Goal: Task Accomplishment & Management: Complete application form

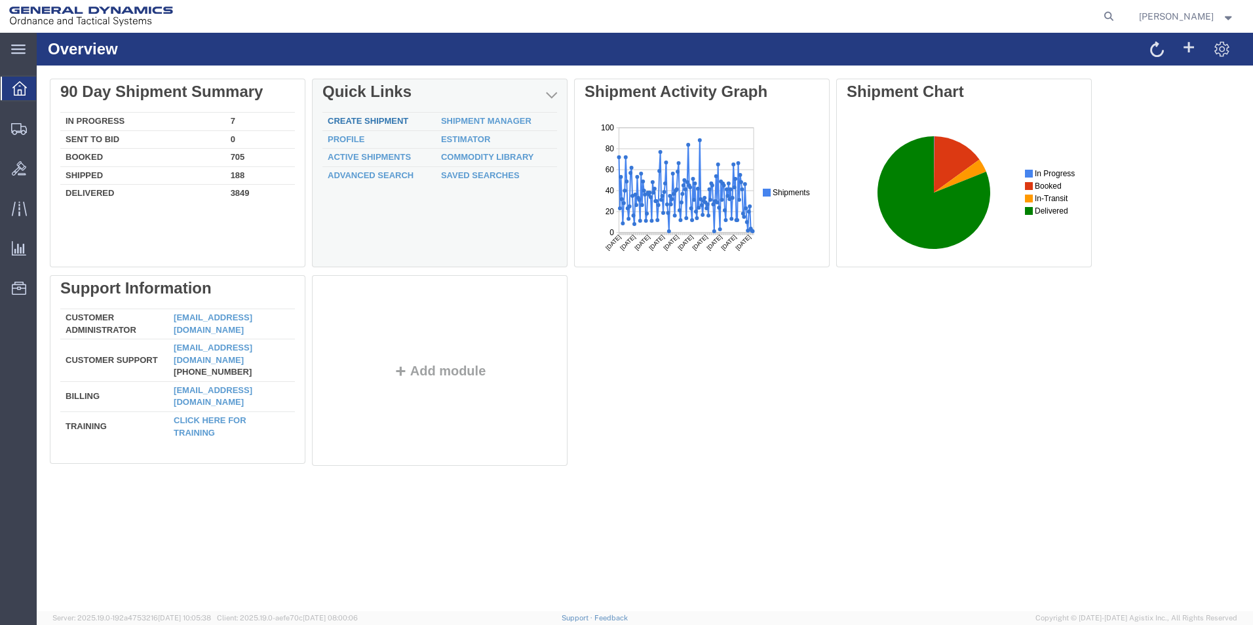
click at [361, 121] on link "Create Shipment" at bounding box center [368, 121] width 81 height 10
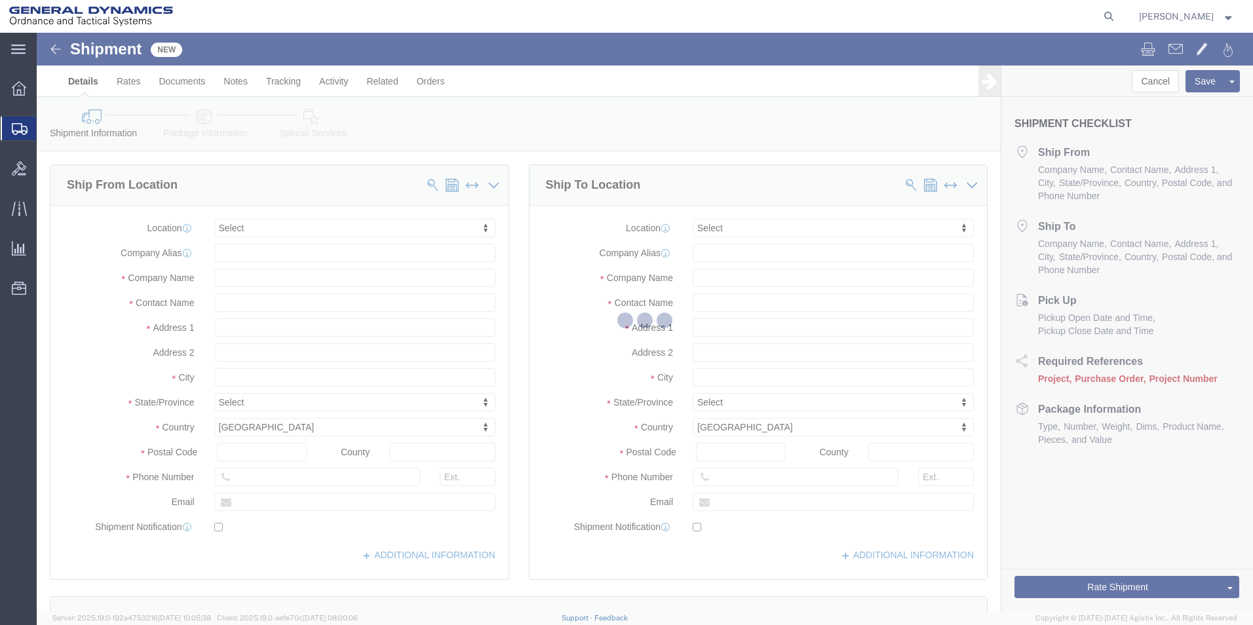
select select
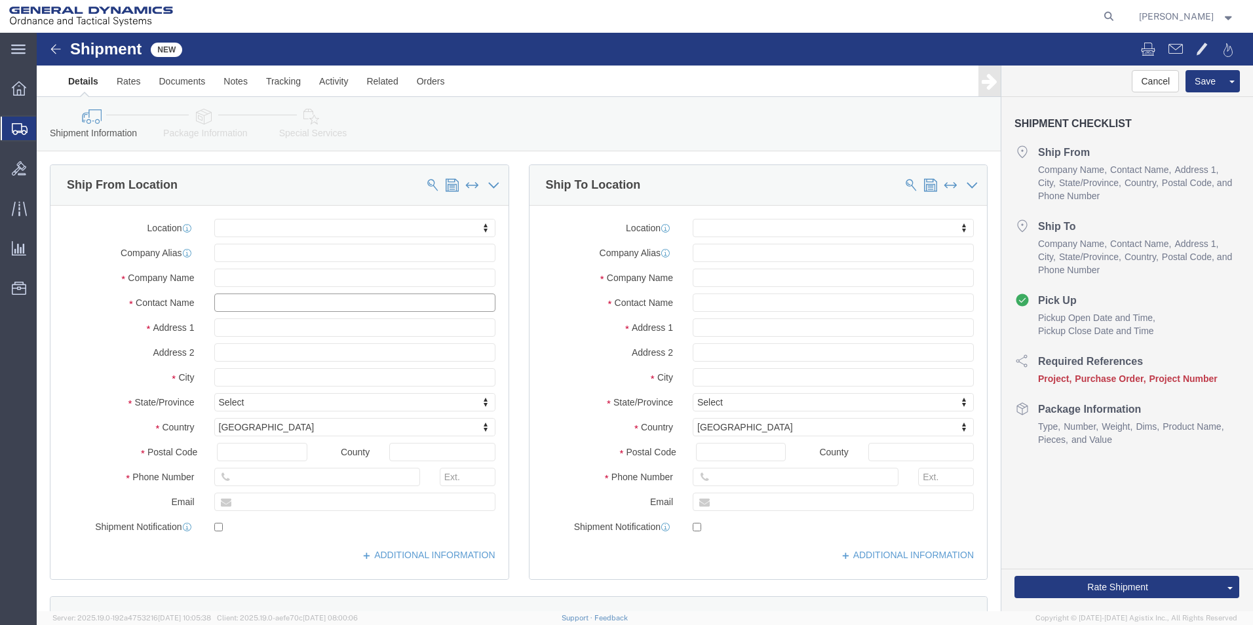
click input "text"
type input "[PERSON_NAME]"
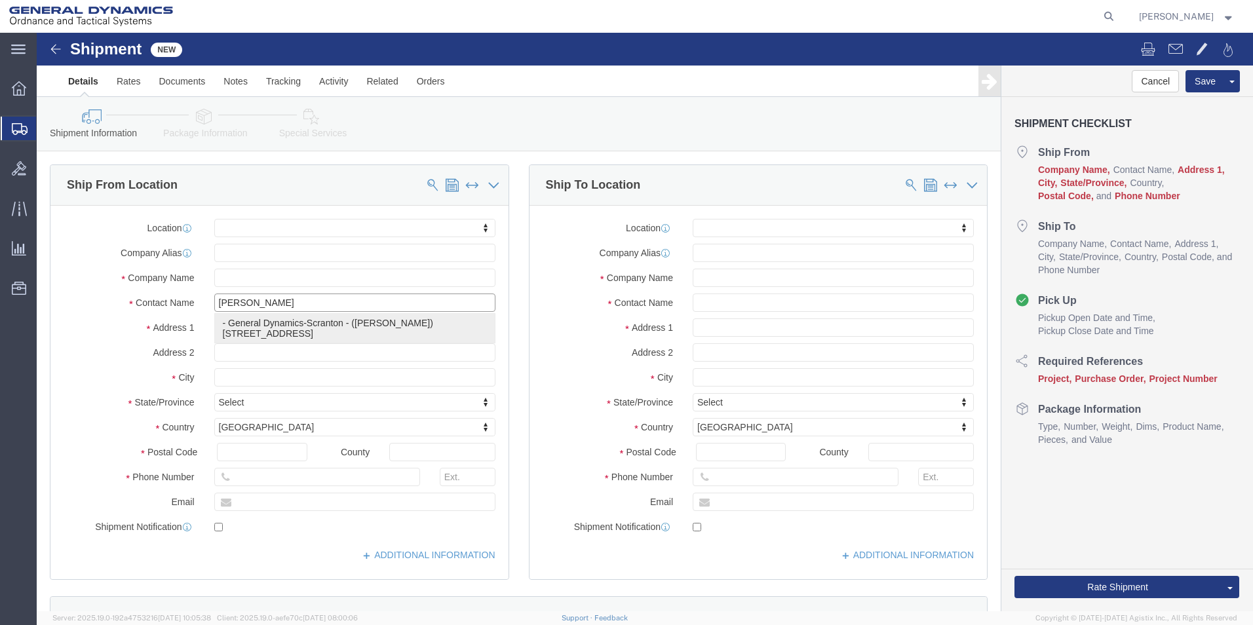
click p "- General Dynamics-Scranton - ([PERSON_NAME]) [STREET_ADDRESS][PERSON_NAME]"
select select
type input "General Dynamics-Scranton"
type input "[PERSON_NAME]"
type input "[STREET_ADDRESS]"
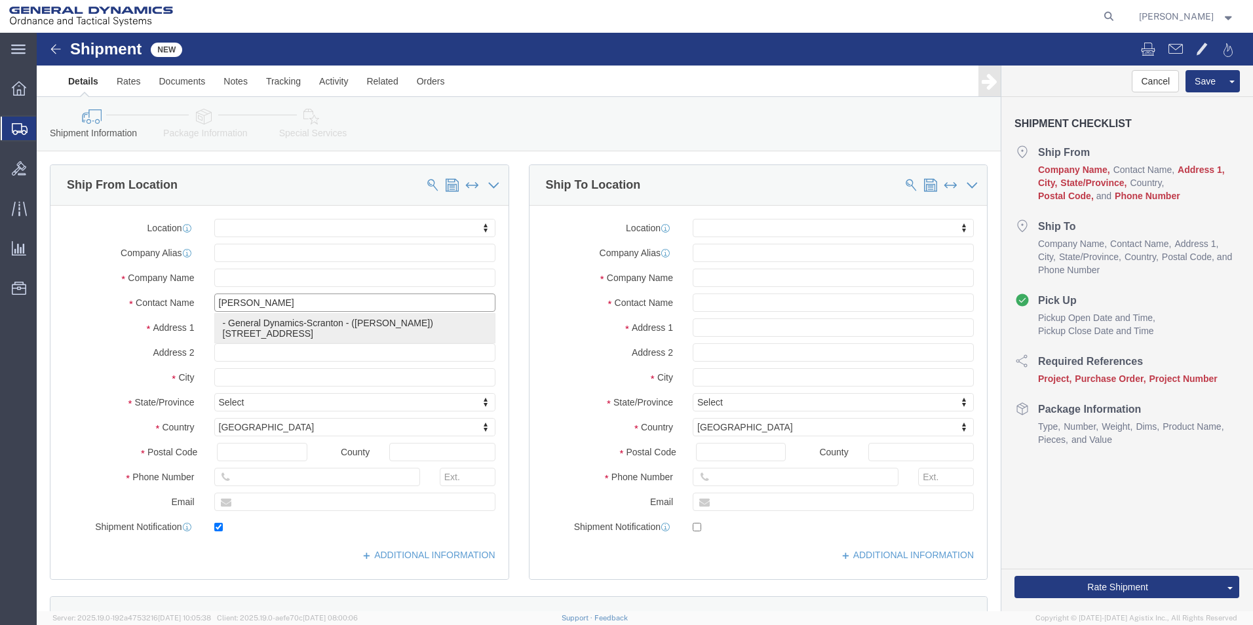
type input "Scranton"
type input "18505"
type input "[PHONE_NUMBER]"
type input "[PERSON_NAME][EMAIL_ADDRESS][PERSON_NAME][DOMAIN_NAME]"
checkbox input "true"
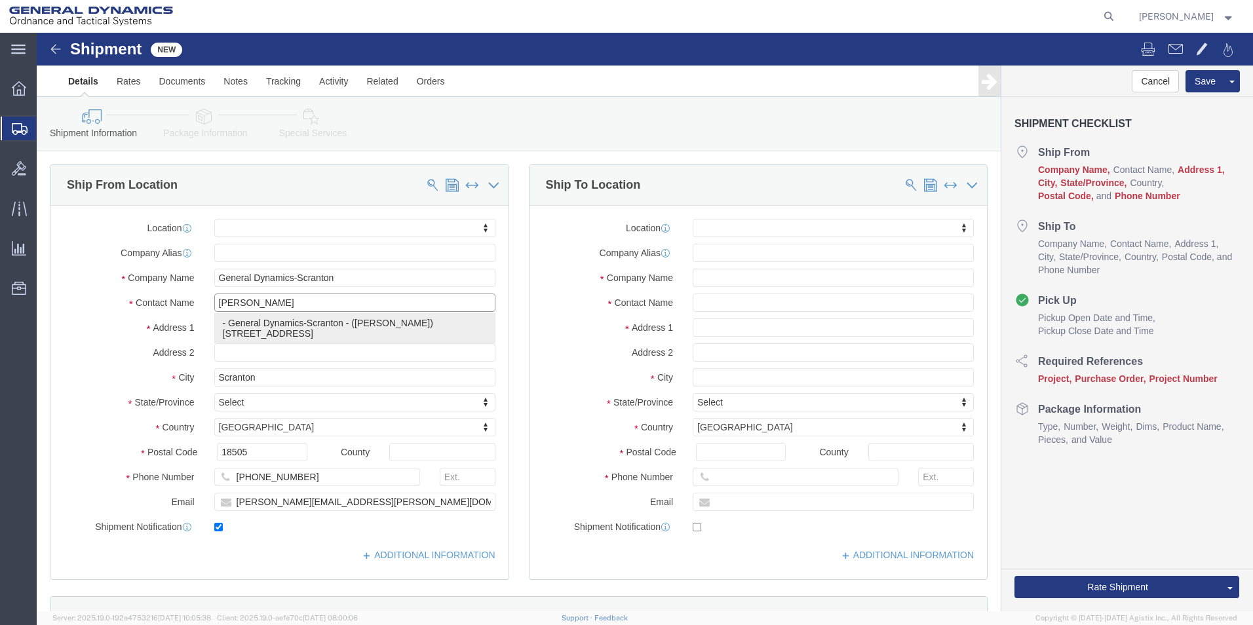
select select "PA"
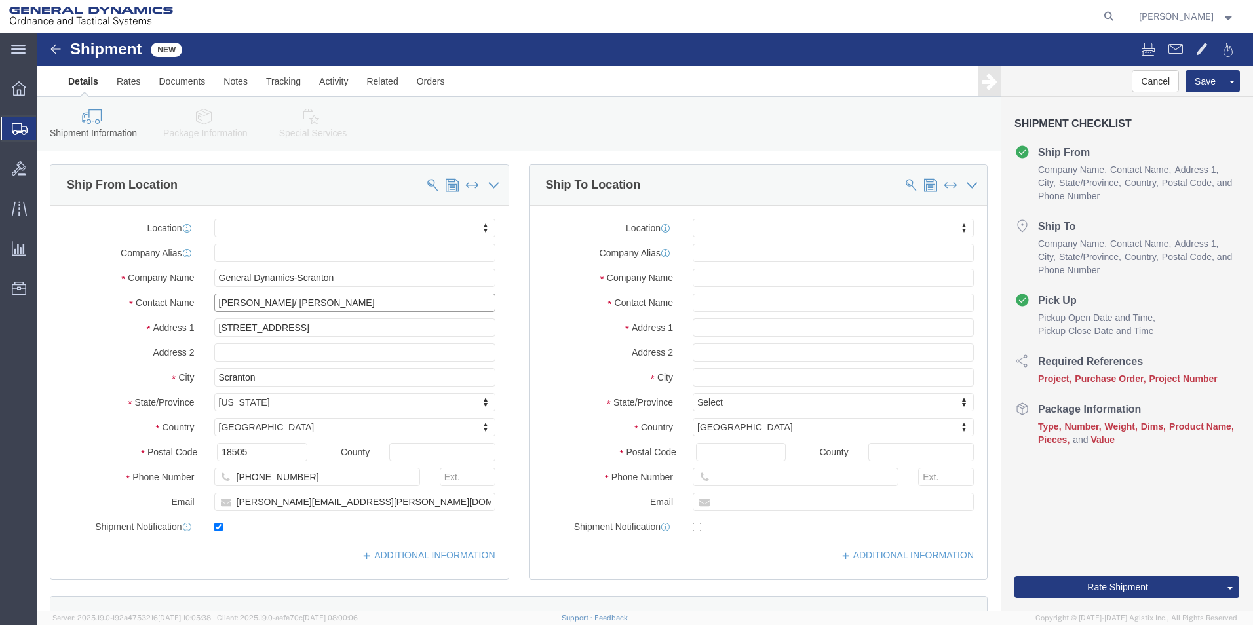
type input "[PERSON_NAME]/ [PERSON_NAME]"
click input "text"
type input "[PERSON_NAME]"
type input "1705 [PERSON_NAME] Dr [PERSON_NAME]"
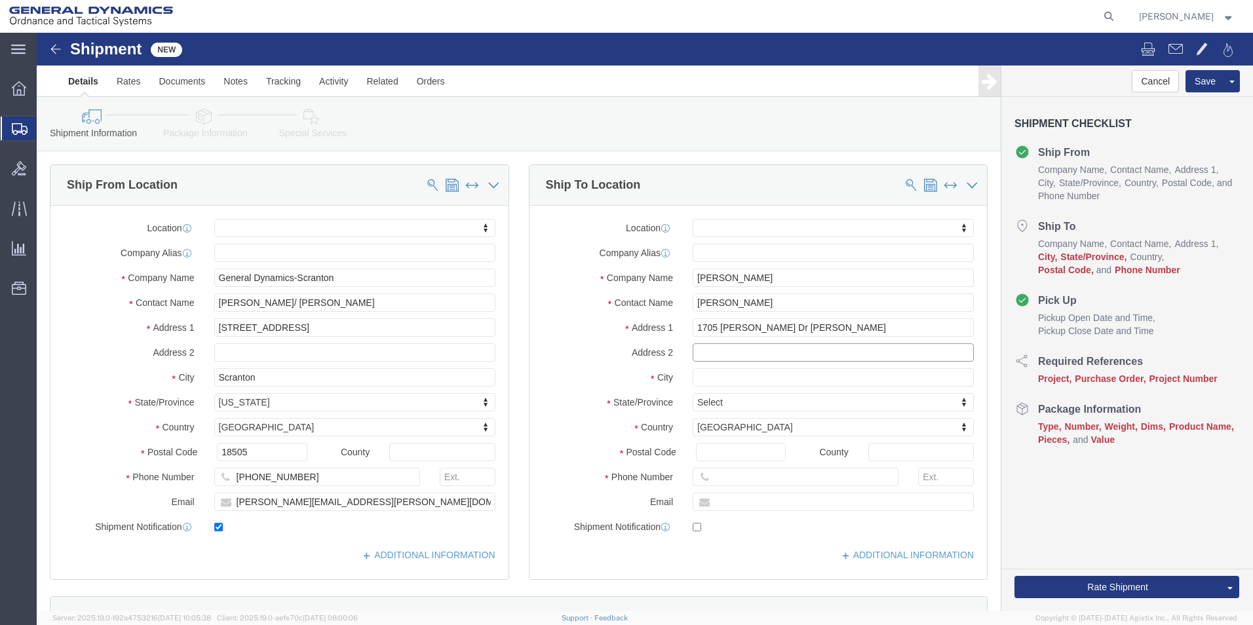
select select
type input "Apt 8403"
type input "[GEOGRAPHIC_DATA]"
select select
type input "b"
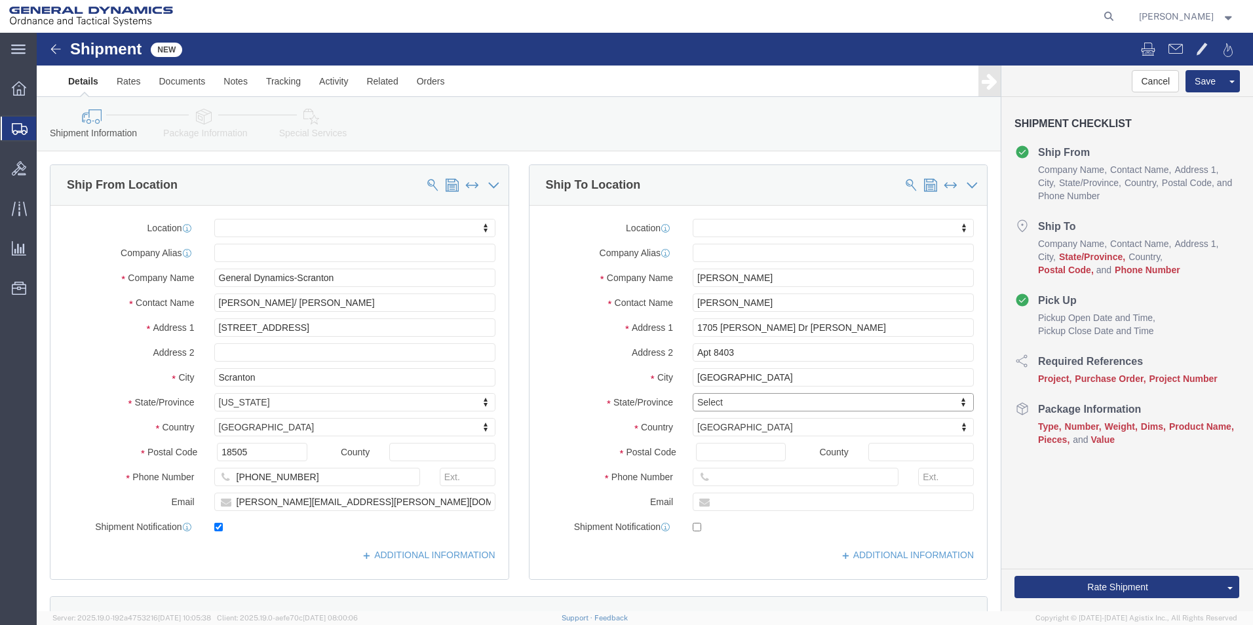
type input "b"
type input "vir"
select select
select select "VA"
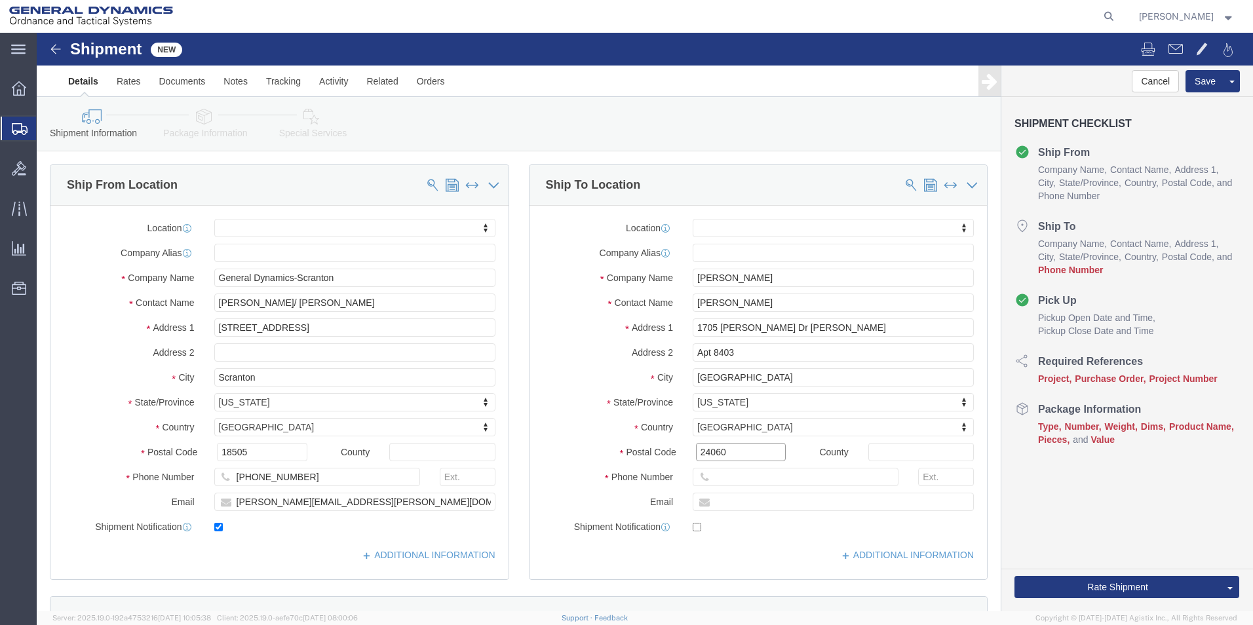
type input "24060"
select select
type input "[PHONE_NUMBER]"
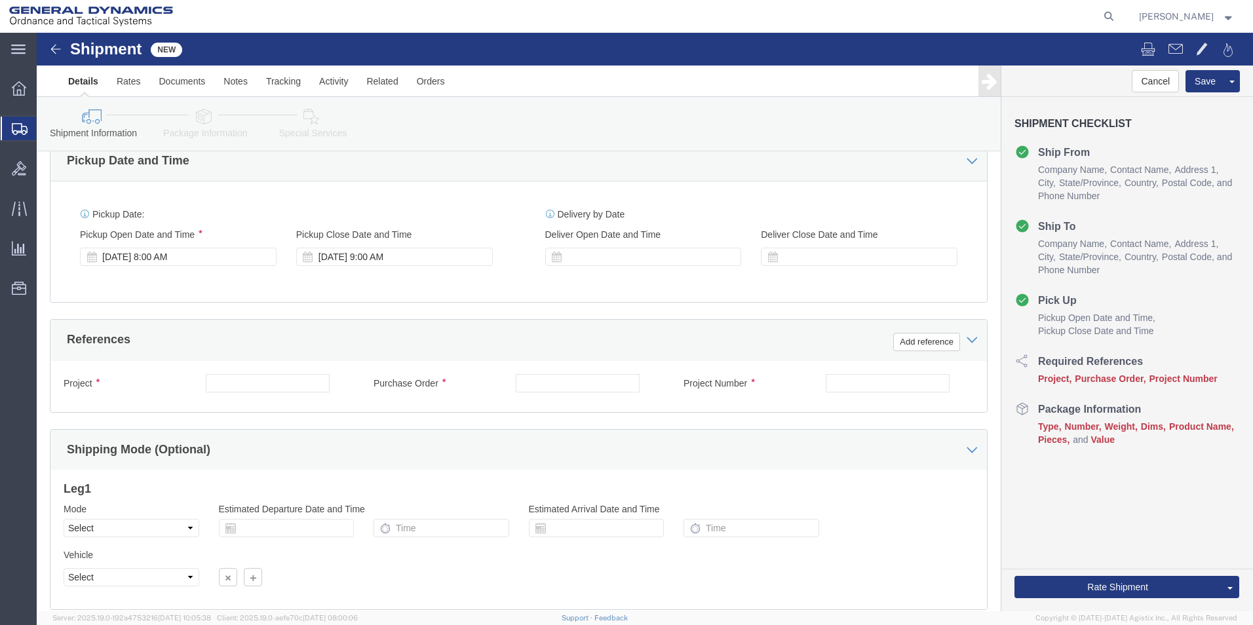
scroll to position [459, 0]
type input "[EMAIL_ADDRESS][DOMAIN_NAME]"
checkbox input "true"
click input "text"
type input "n/a"
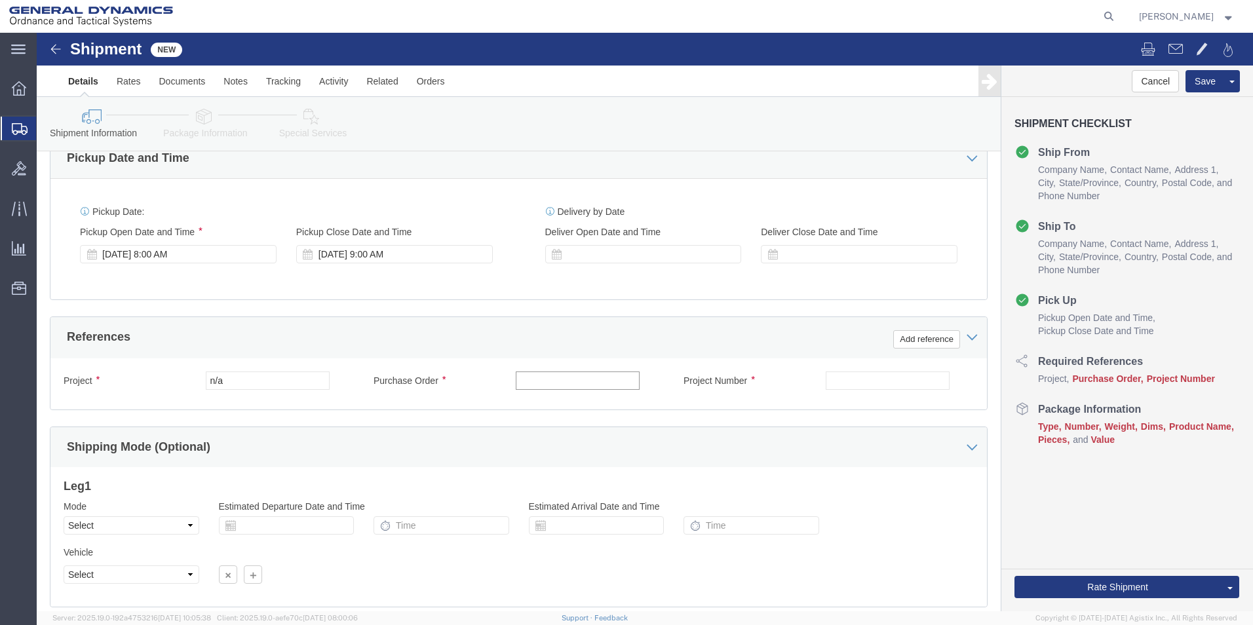
click input "text"
type input "n/a"
click input "text"
type input "n/a"
click link "Package Information"
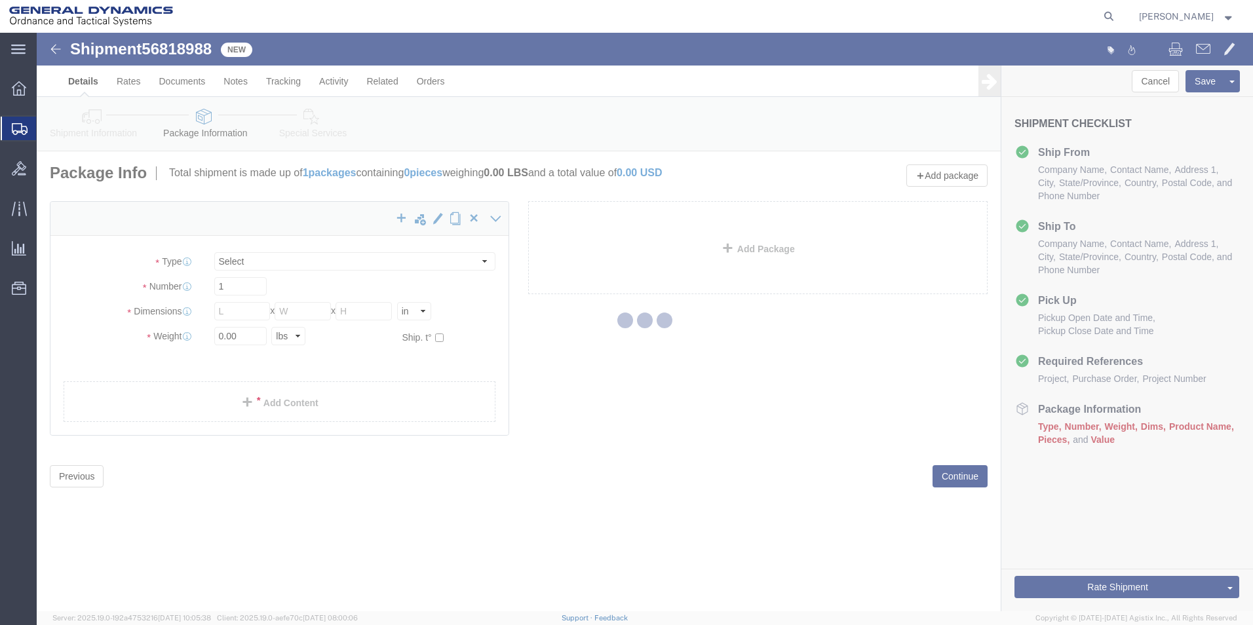
select select "CBOX"
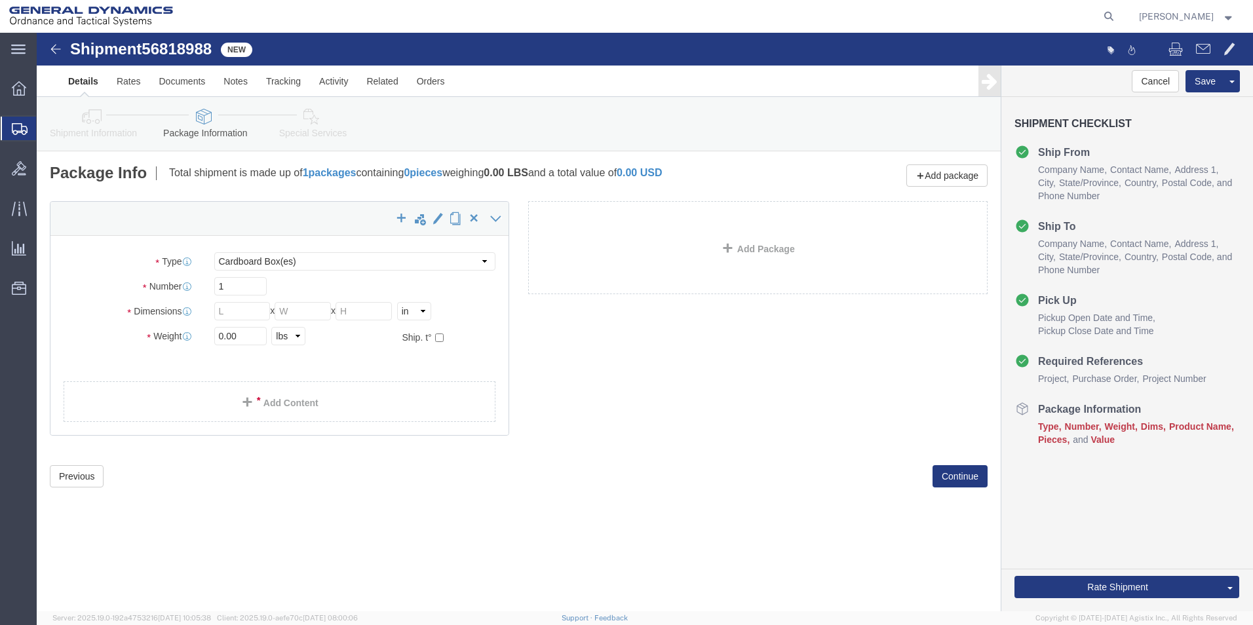
click icon
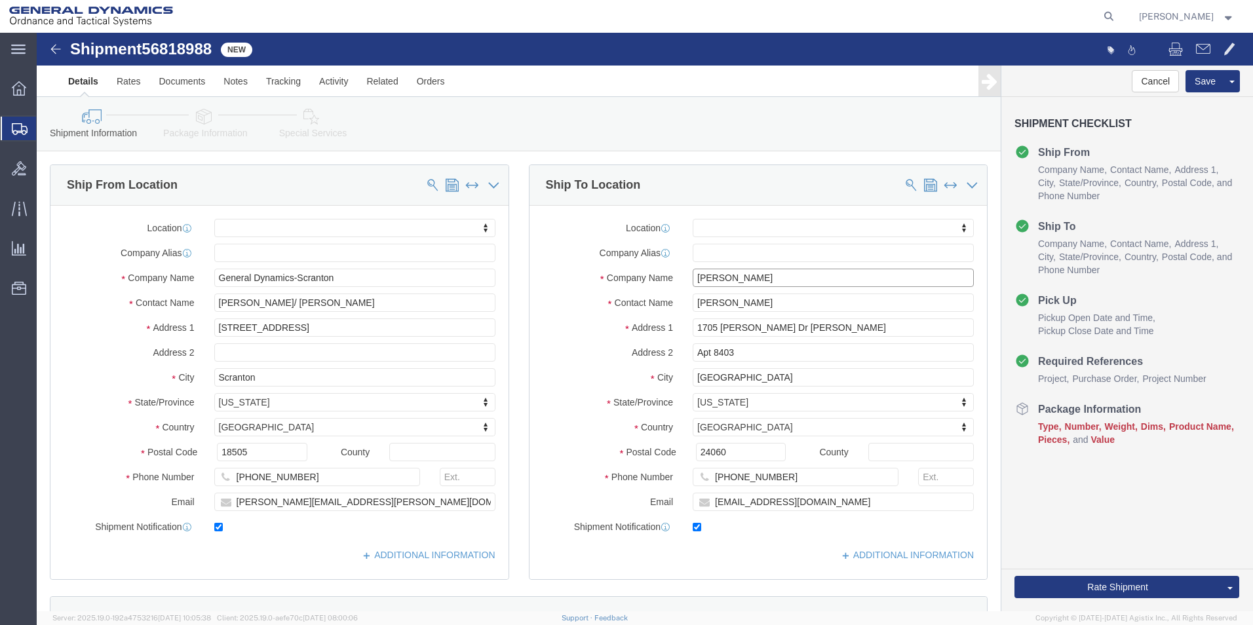
click input "[PERSON_NAME]"
type input "[PERSON_NAME] (GD)"
click icon
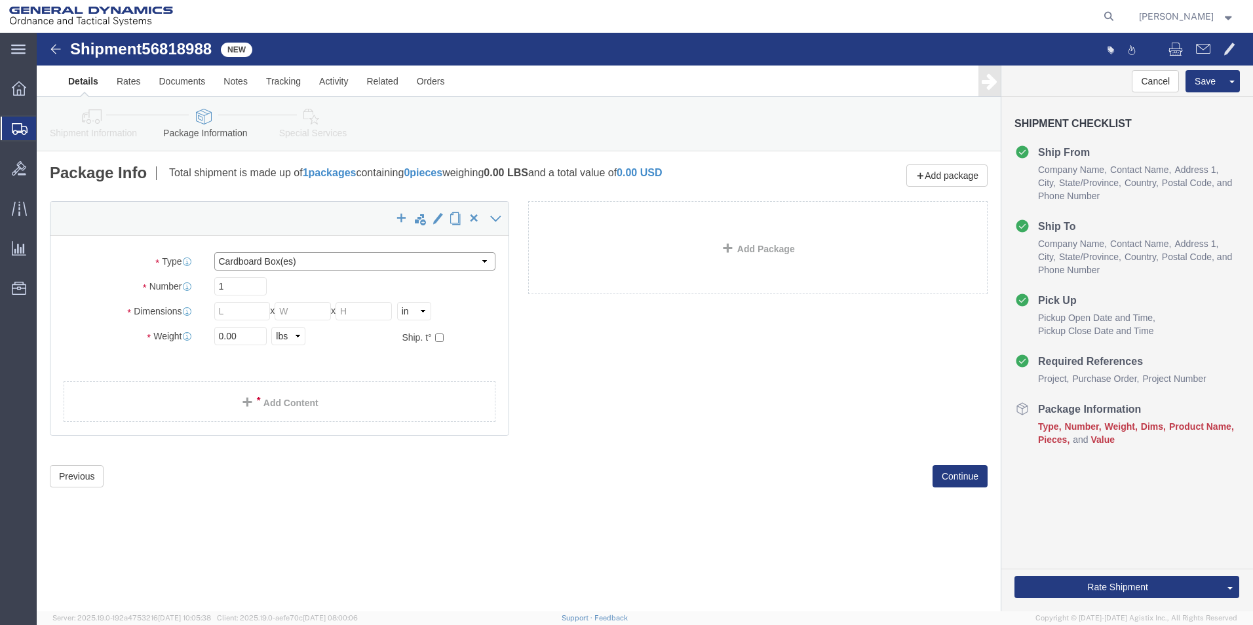
click select "Select Bale(s) Basket(s) Bolt(s) Bottle(s) Buckets Bulk Bundle(s) Can(s) Cardbo…"
select select "PAK"
click select "Select Bale(s) Basket(s) Bolt(s) Bottle(s) Buckets Bulk Bundle(s) Can(s) Cardbo…"
type input "10.25"
type input "12.75"
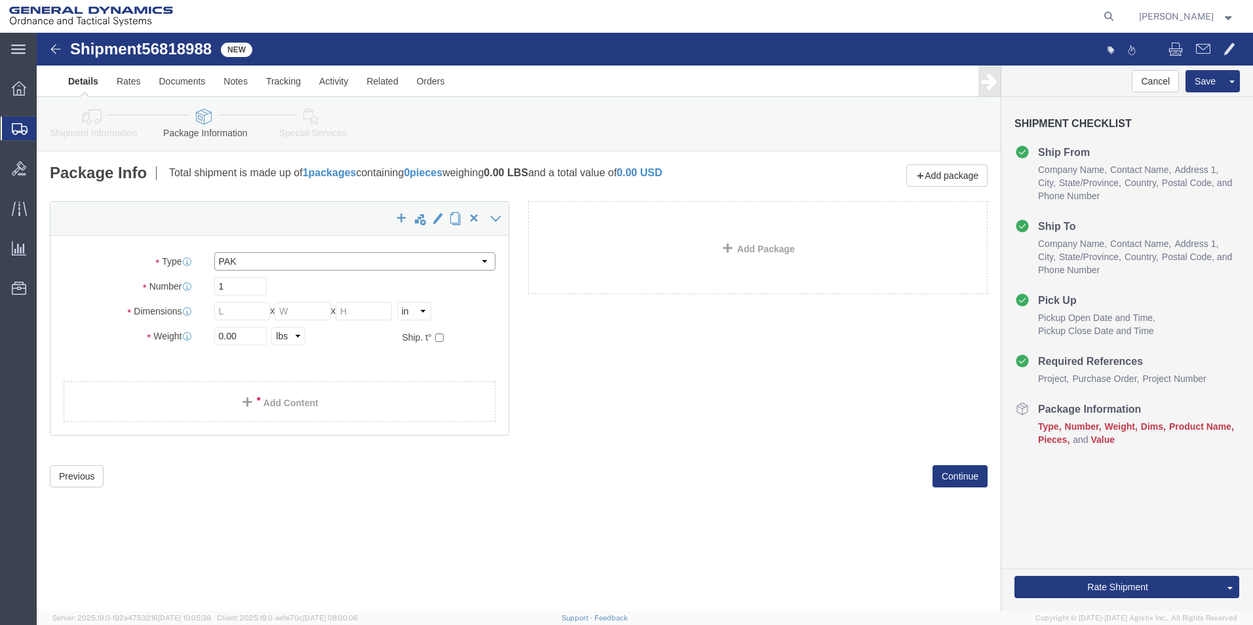
type input "1.00"
drag, startPoint x: 206, startPoint y: 306, endPoint x: 181, endPoint y: 301, distance: 25.4
click input "0.00"
type input "1"
click link "Add Content"
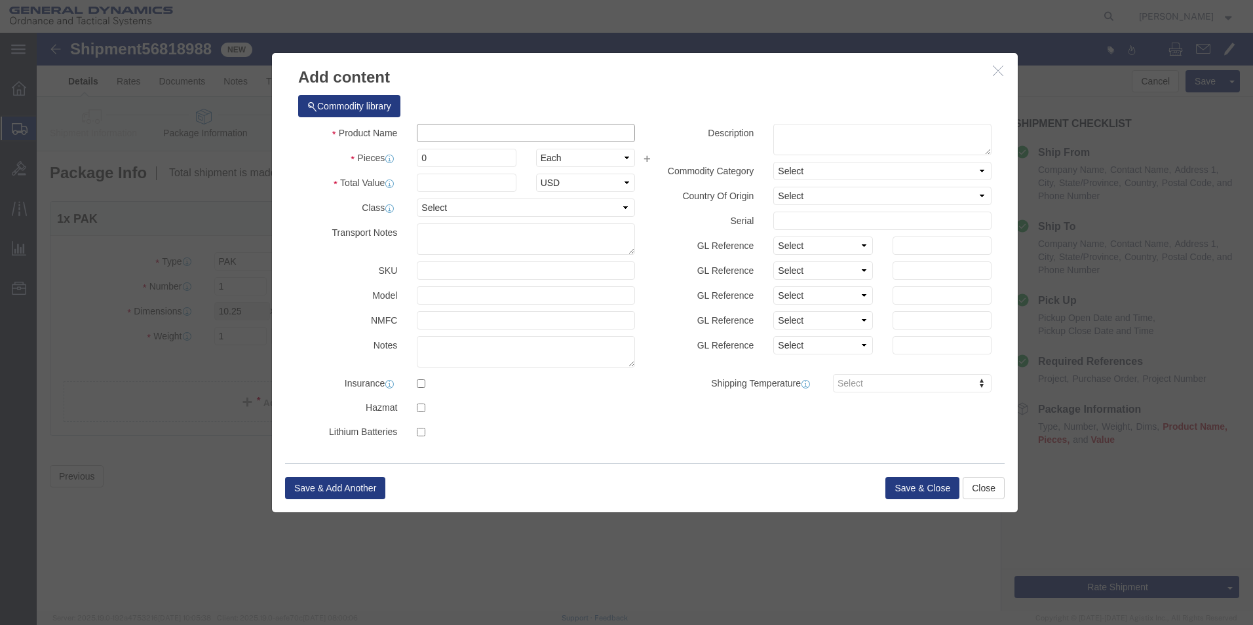
click input "text"
type input "GD Shirt"
drag, startPoint x: 398, startPoint y: 119, endPoint x: 375, endPoint y: 119, distance: 23.6
click div "50"
type input "1"
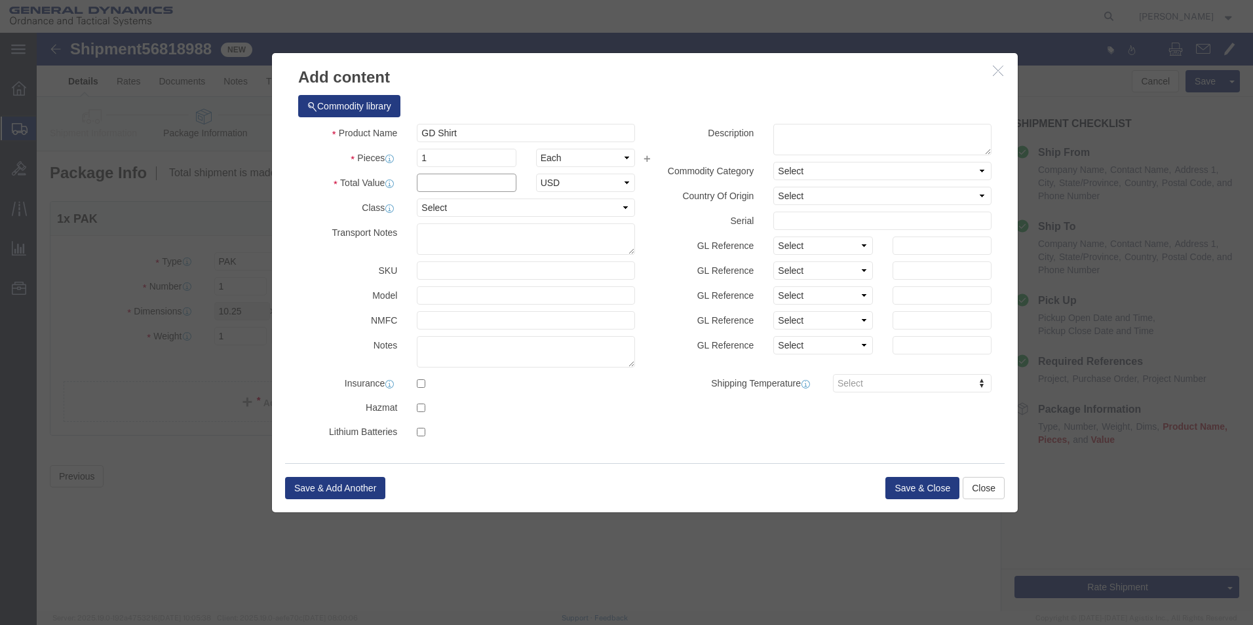
click input "text"
type input "50"
click div "Product Name GD Shirt Pieces 1 Select Bag Barrels 100Board Feet Bottle Box Blis…"
click button "Save & Close"
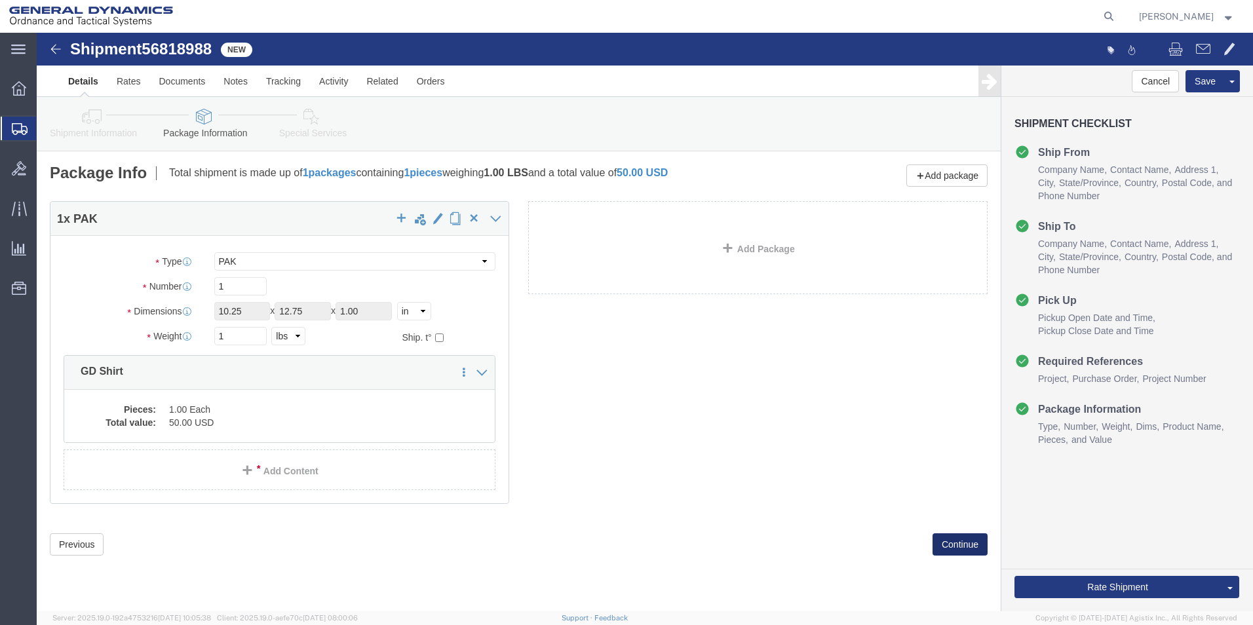
click button "Continue"
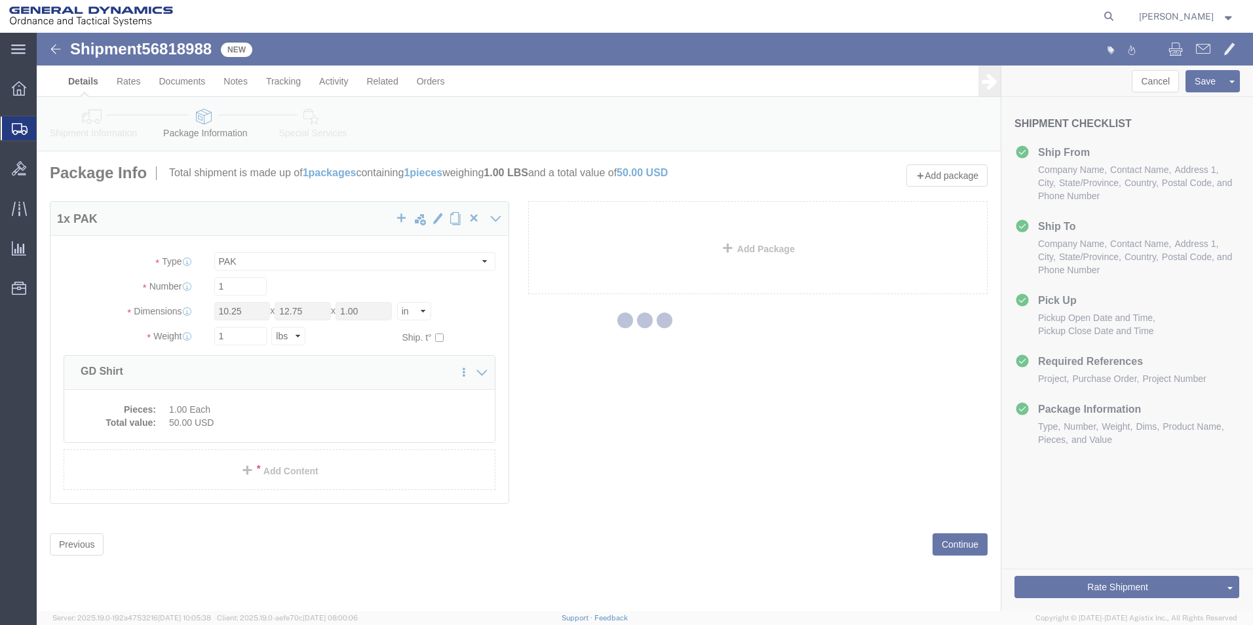
select select
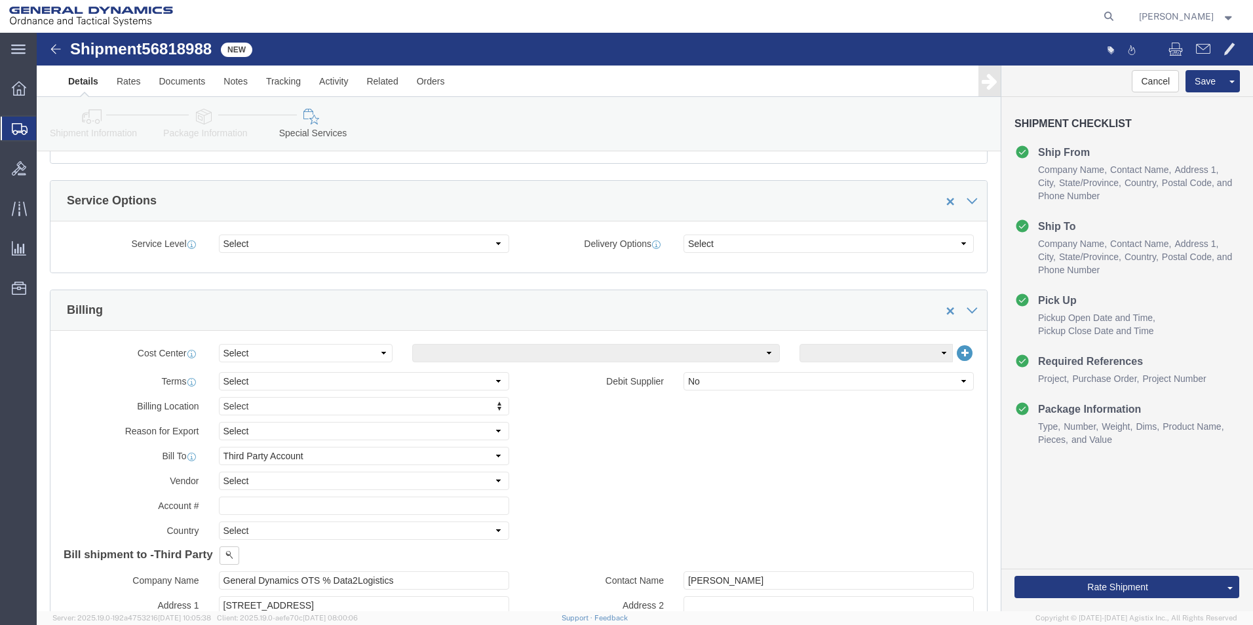
scroll to position [328, 0]
click select "Select Recipient Account Sender/Shipper Third Party Account"
select select "SHIP"
click select "Select Recipient Account Sender/Shipper Third Party Account"
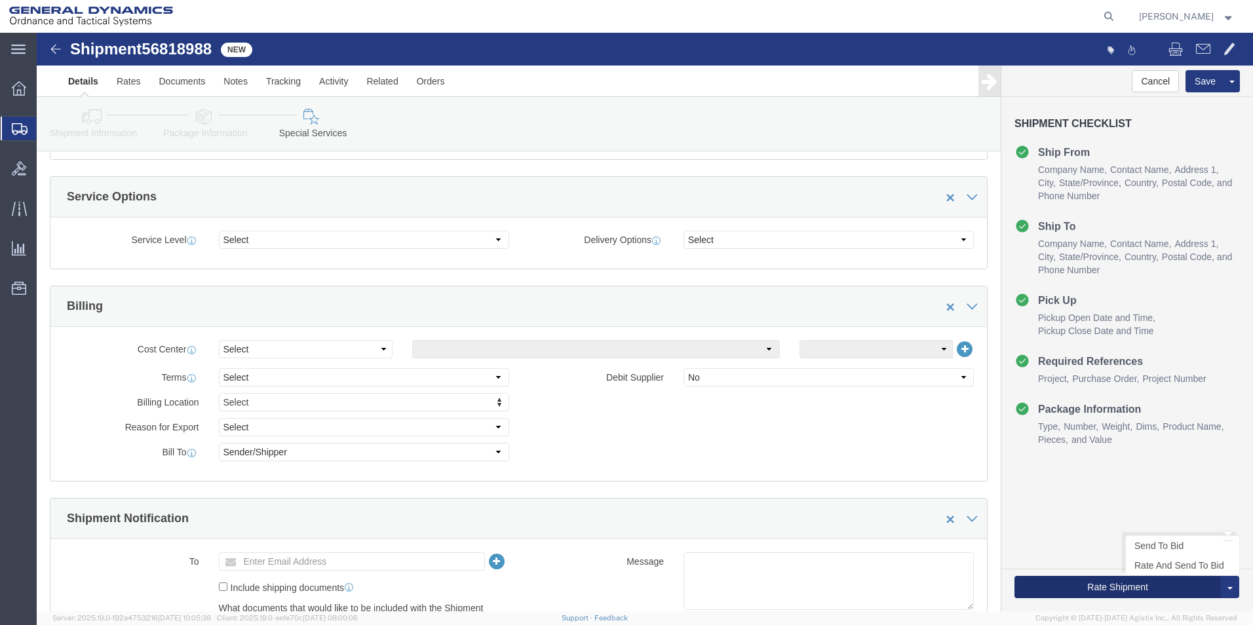
click button "Rate Shipment"
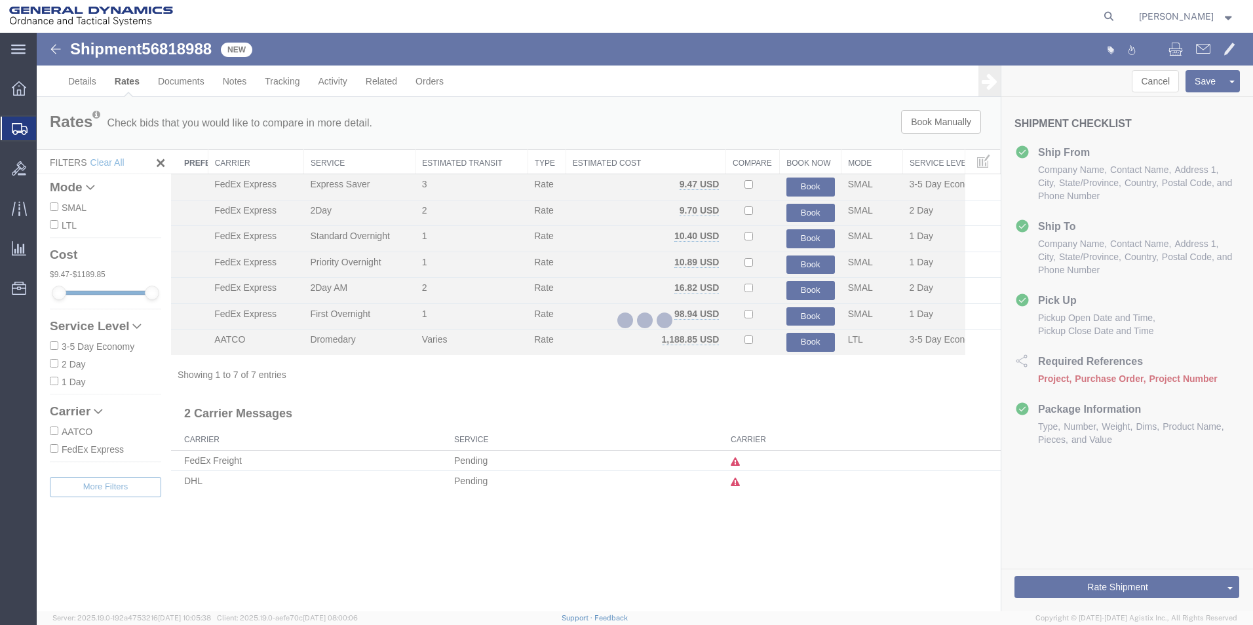
scroll to position [0, 0]
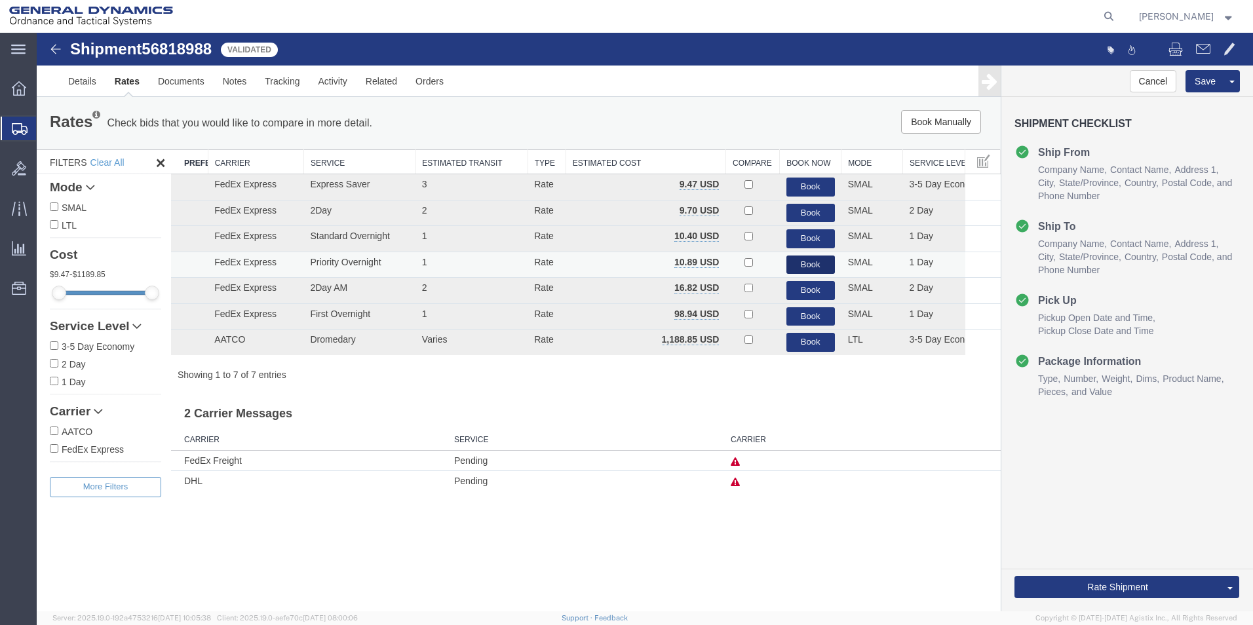
click at [812, 265] on button "Book" at bounding box center [810, 265] width 48 height 19
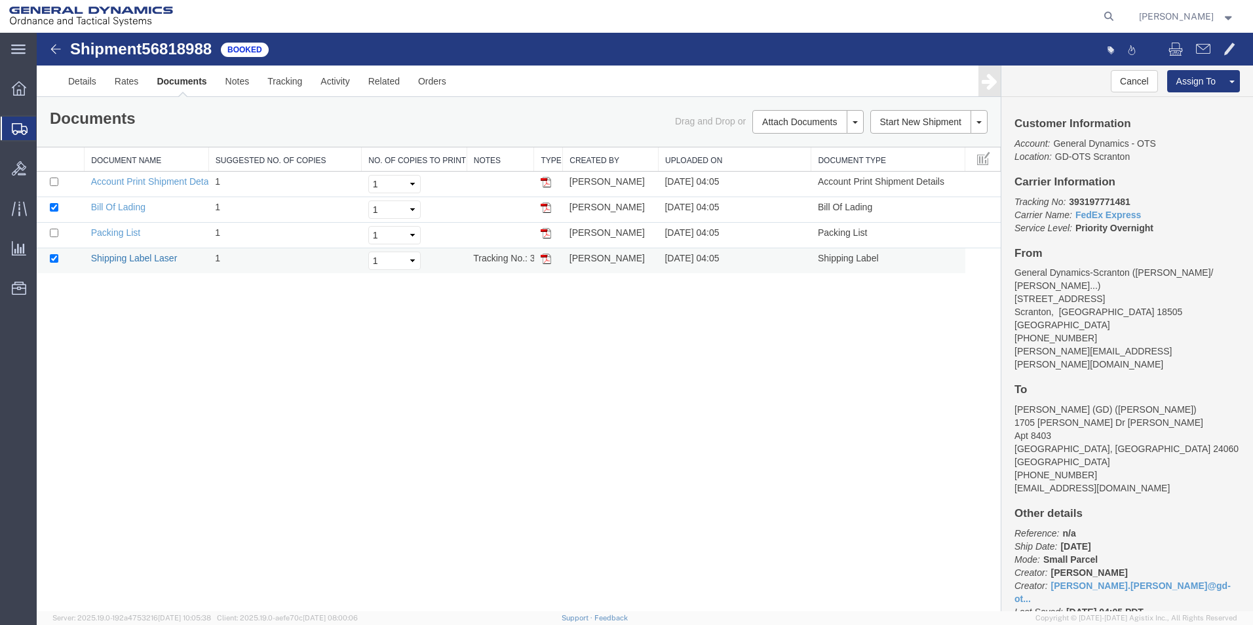
click at [141, 257] on link "Shipping Label Laser" at bounding box center [134, 258] width 86 height 10
click at [130, 232] on link "Packing List" at bounding box center [115, 232] width 49 height 10
drag, startPoint x: 587, startPoint y: 571, endPoint x: 385, endPoint y: 558, distance: 202.2
click at [587, 571] on div "Shipment 56818988 4 of 4 Booked Details Rates Documents Notes Tracking Activity…" at bounding box center [645, 322] width 1216 height 579
click at [1118, 14] on icon at bounding box center [1108, 16] width 18 height 18
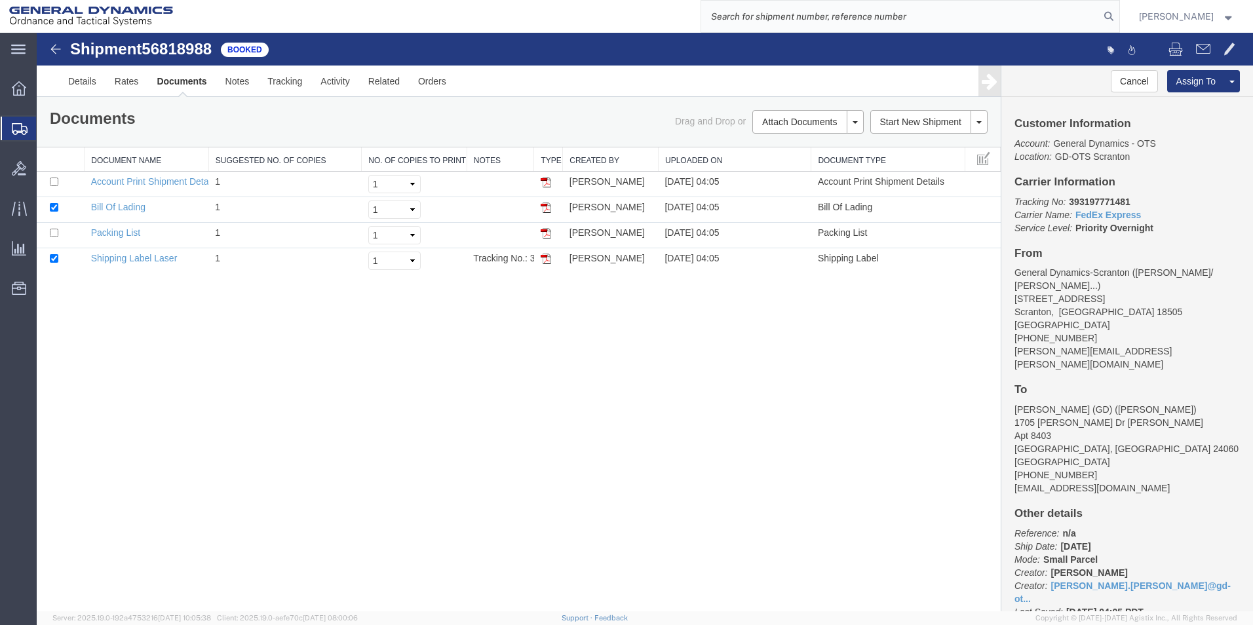
click at [969, 12] on input "search" at bounding box center [900, 16] width 398 height 31
paste input "56647712"
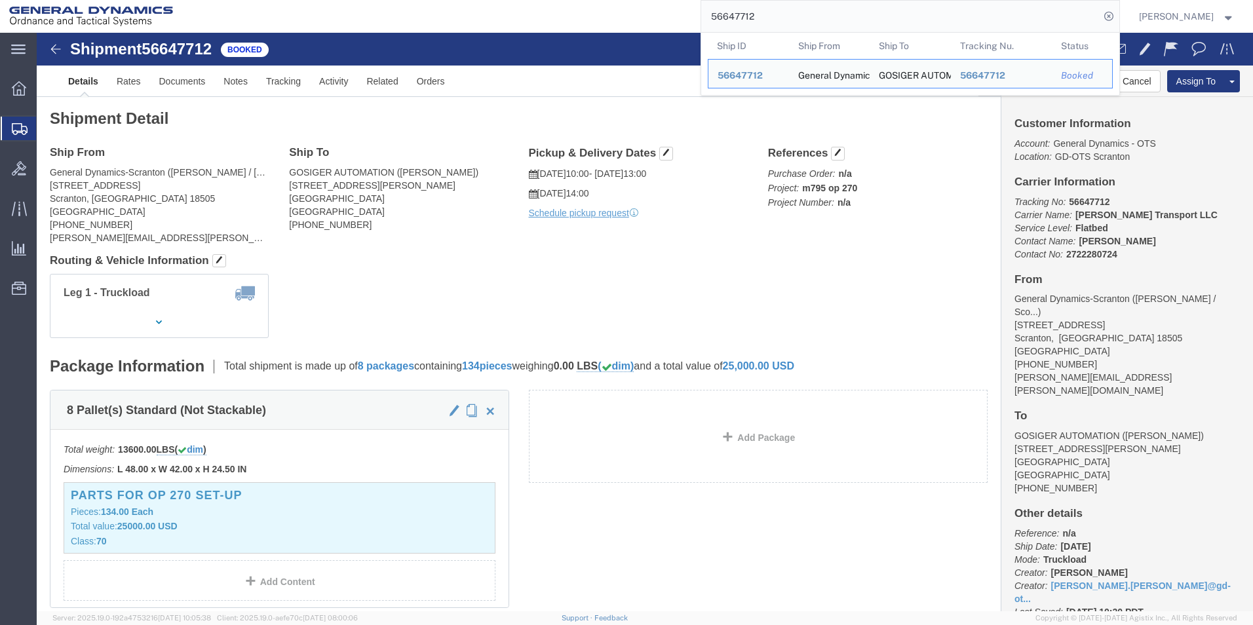
drag, startPoint x: 783, startPoint y: 14, endPoint x: 702, endPoint y: 8, distance: 80.9
click at [702, 8] on div "56647712 Ship ID Ship From Ship To Tracking Nu. Status Ship ID 56647712 Ship Fr…" at bounding box center [651, 16] width 938 height 33
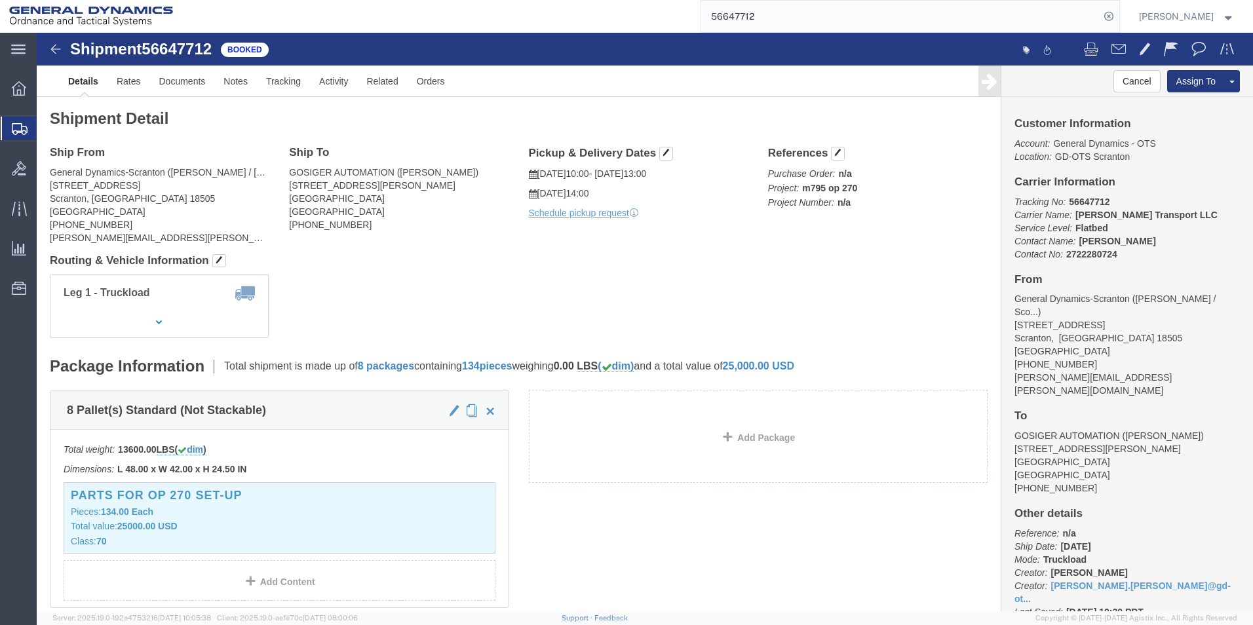
paste input "843263"
type input "56843263"
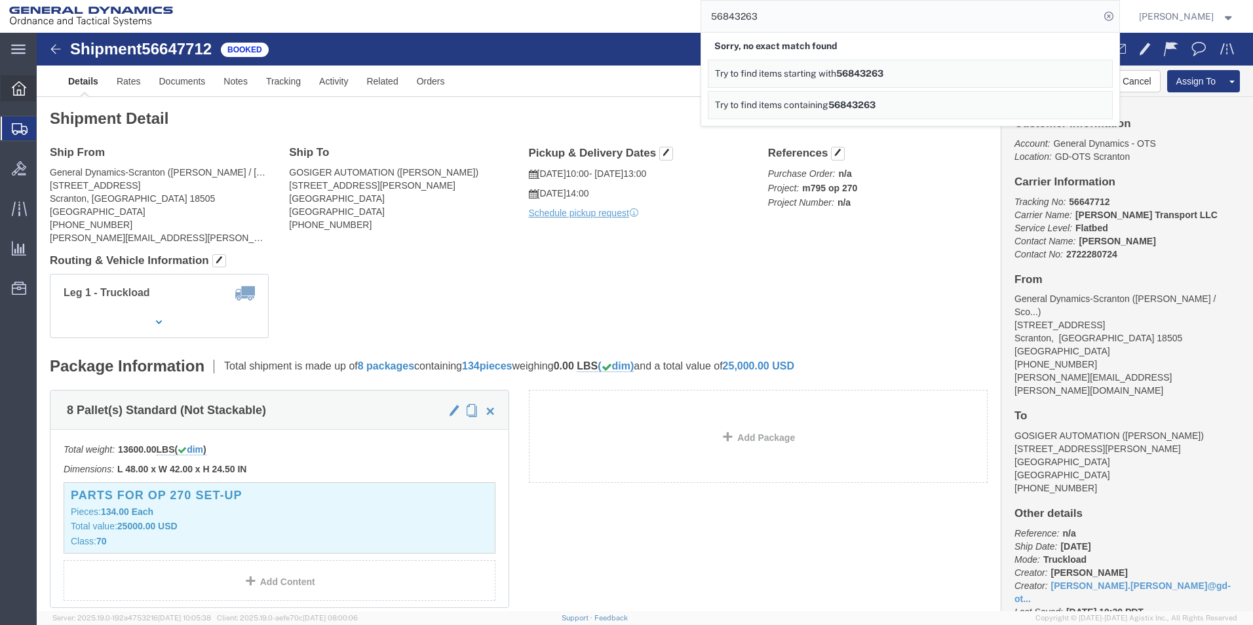
click at [12, 93] on icon at bounding box center [19, 88] width 14 height 14
